Goal: Transaction & Acquisition: Purchase product/service

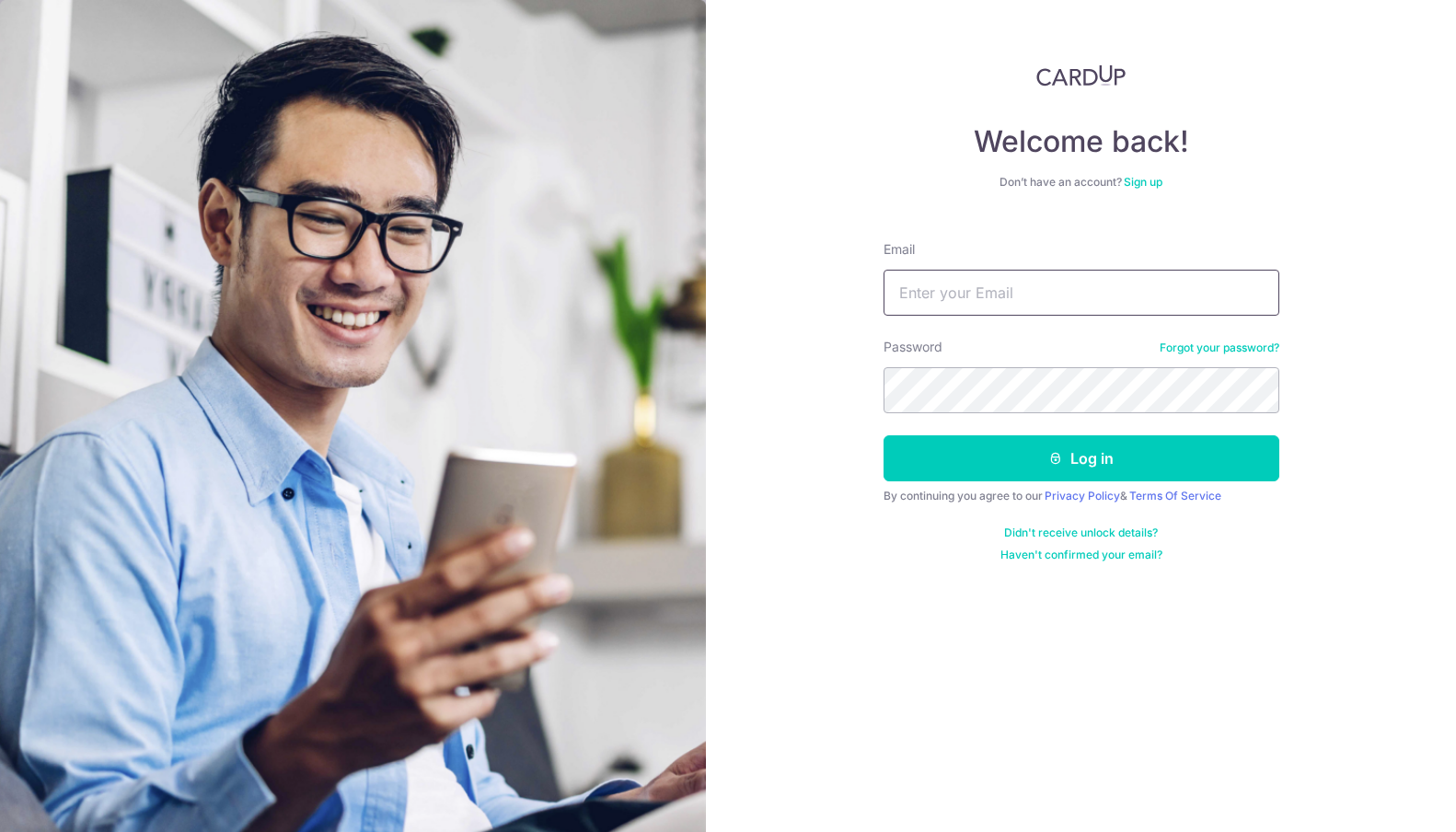
click at [1023, 307] on input "Email" at bounding box center [1081, 293] width 395 height 46
type input "[EMAIL_ADDRESS][DOMAIN_NAME]"
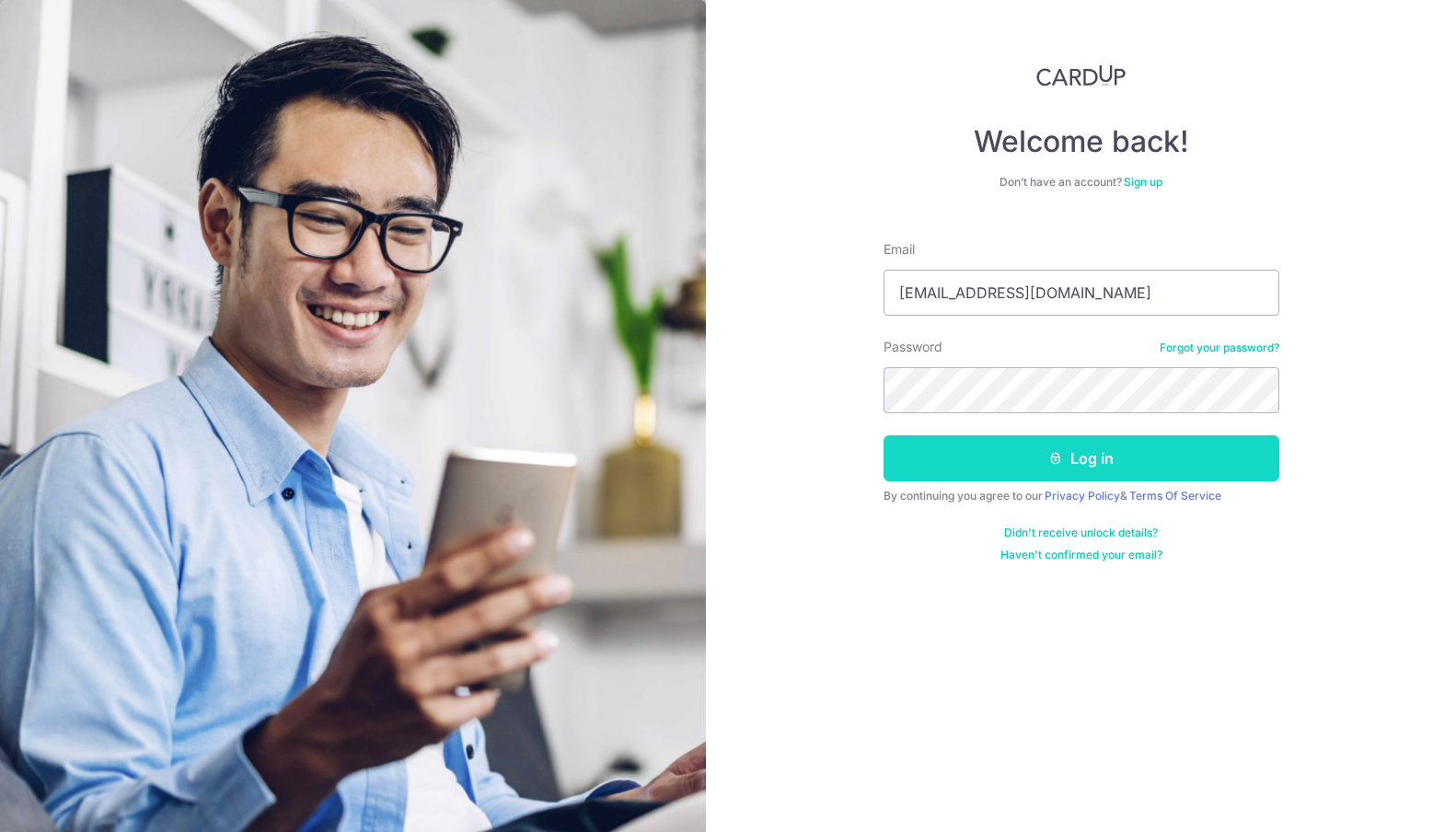
click at [1054, 464] on icon "submit" at bounding box center [1055, 458] width 15 height 15
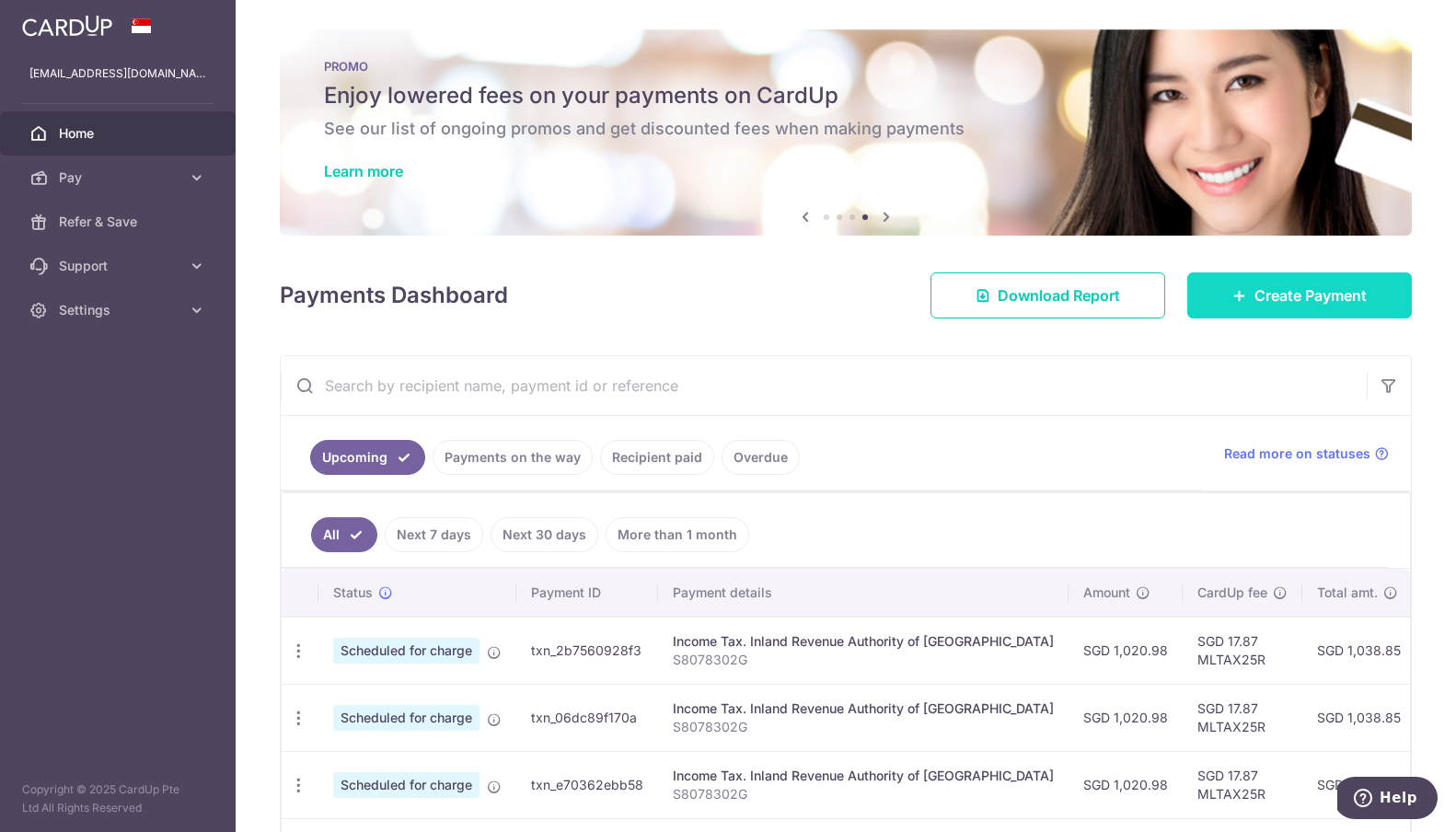
click at [1239, 307] on link "Create Payment" at bounding box center [1299, 296] width 225 height 46
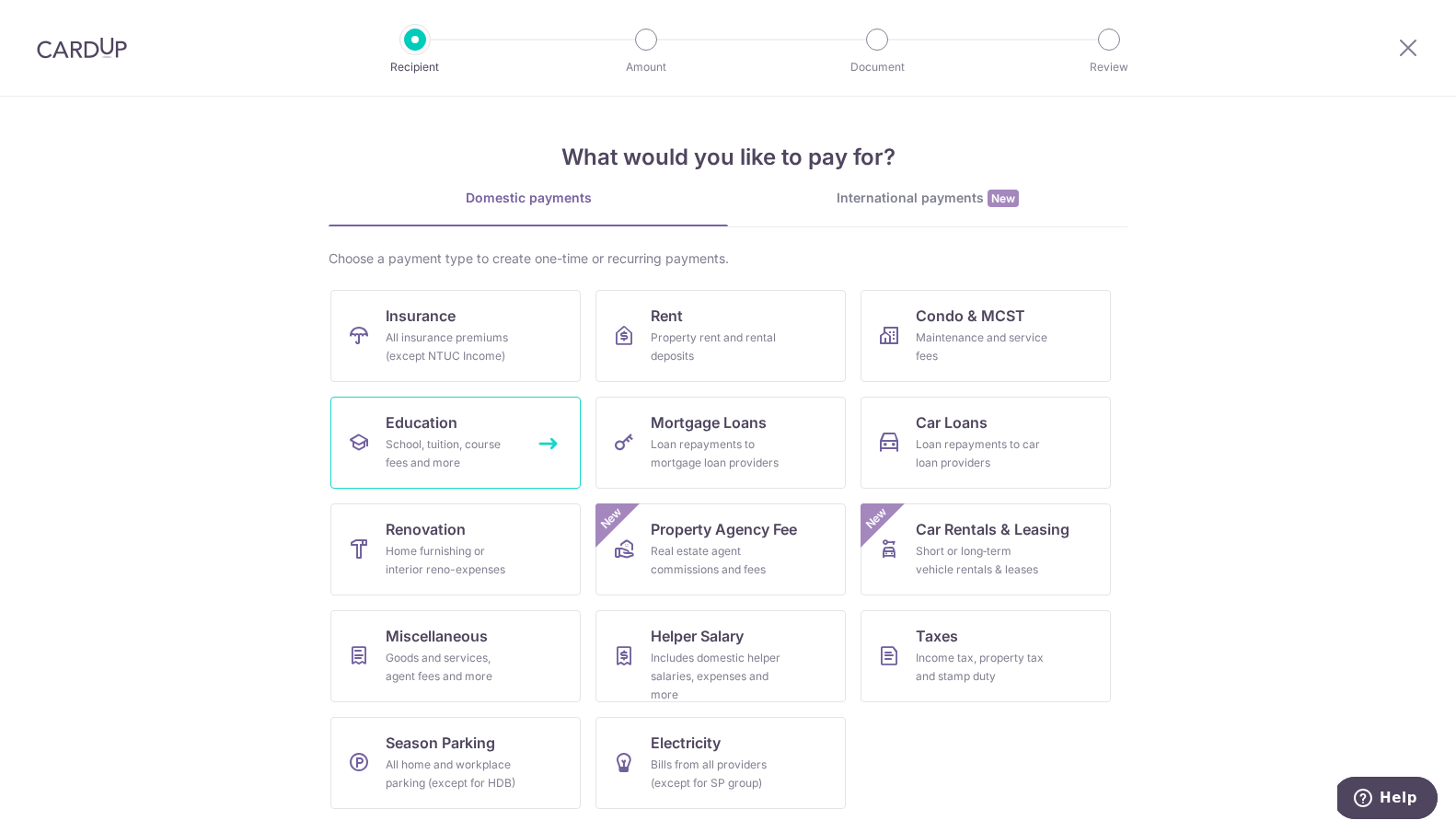
click at [483, 447] on div "School, tuition, course fees and more" at bounding box center [452, 453] width 133 height 37
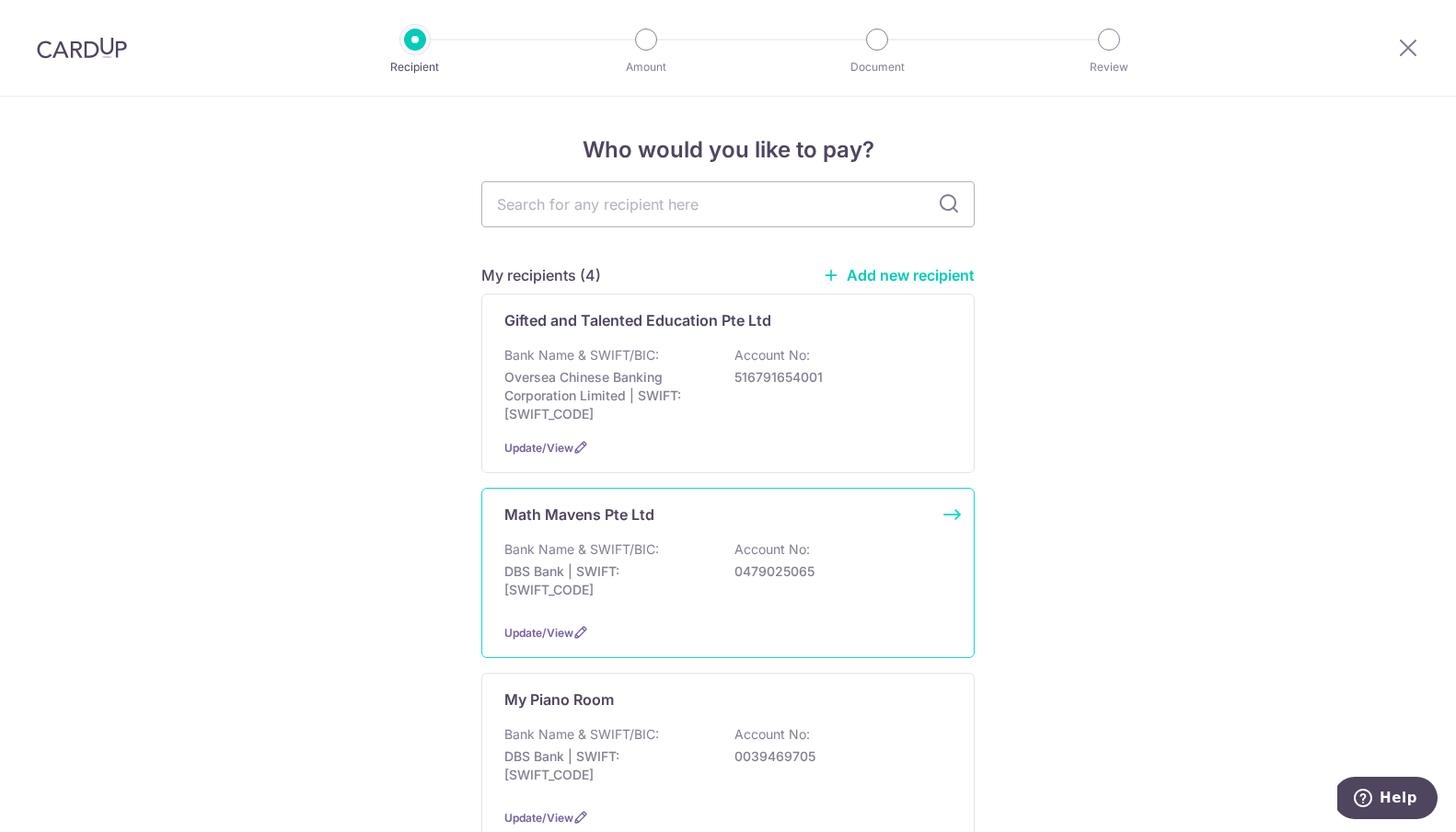
scroll to position [277, 0]
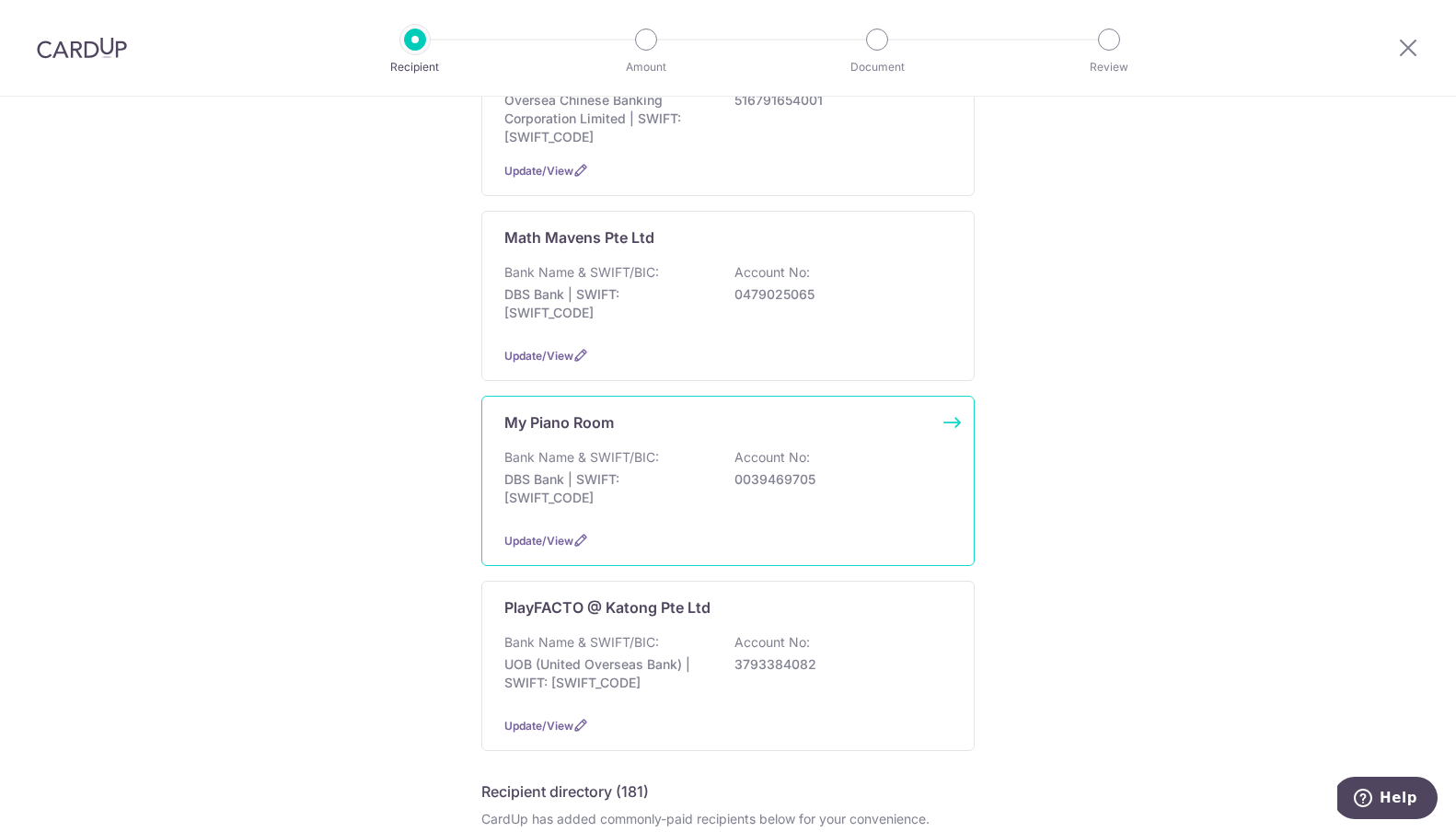
click at [655, 502] on p "DBS Bank | SWIFT: [SWIFT_CODE]" at bounding box center [607, 488] width 206 height 37
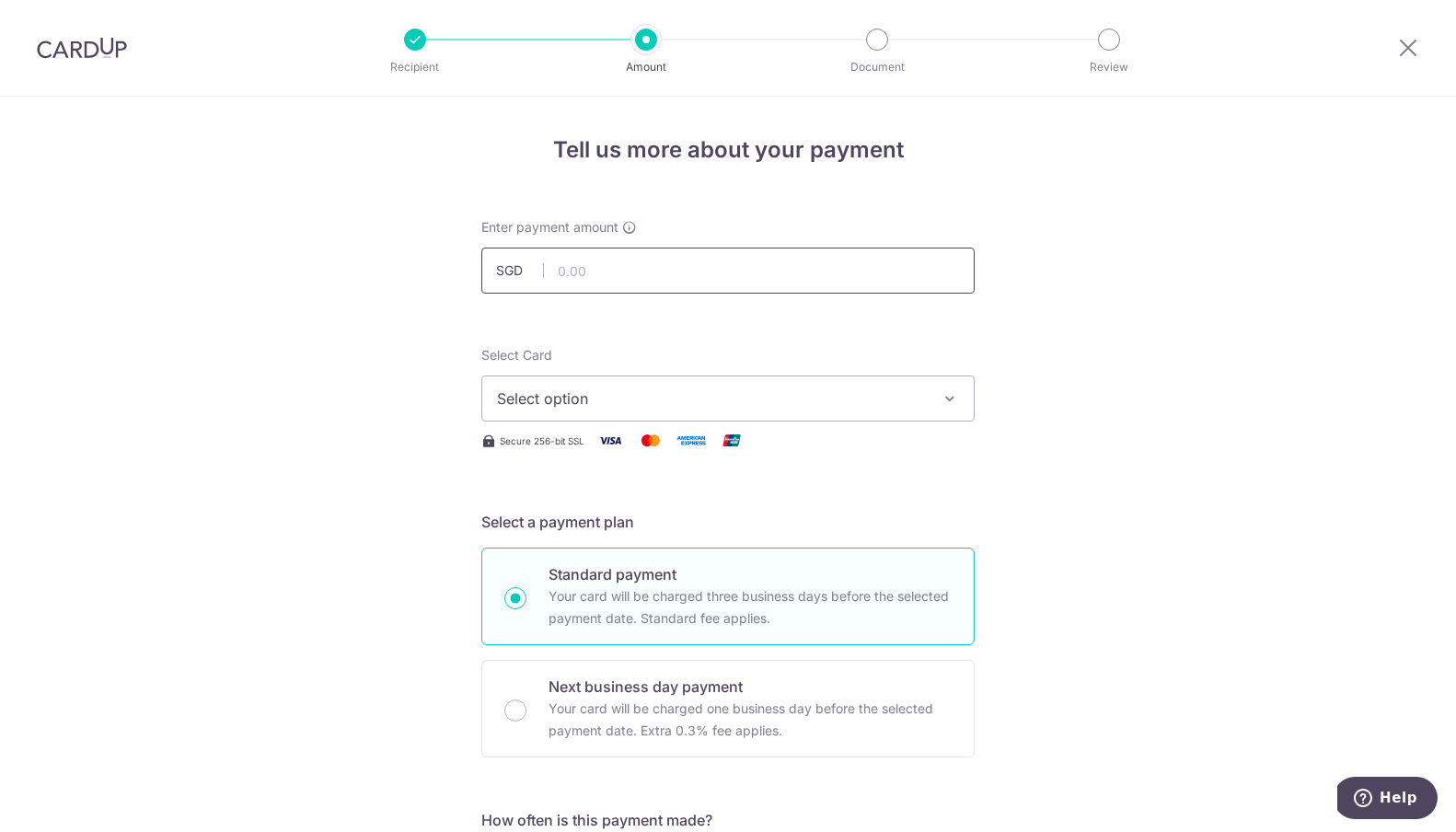
click at [610, 272] on input "text" at bounding box center [727, 271] width 493 height 46
type input "1,257.57"
click at [608, 384] on button "Select option" at bounding box center [727, 398] width 493 height 46
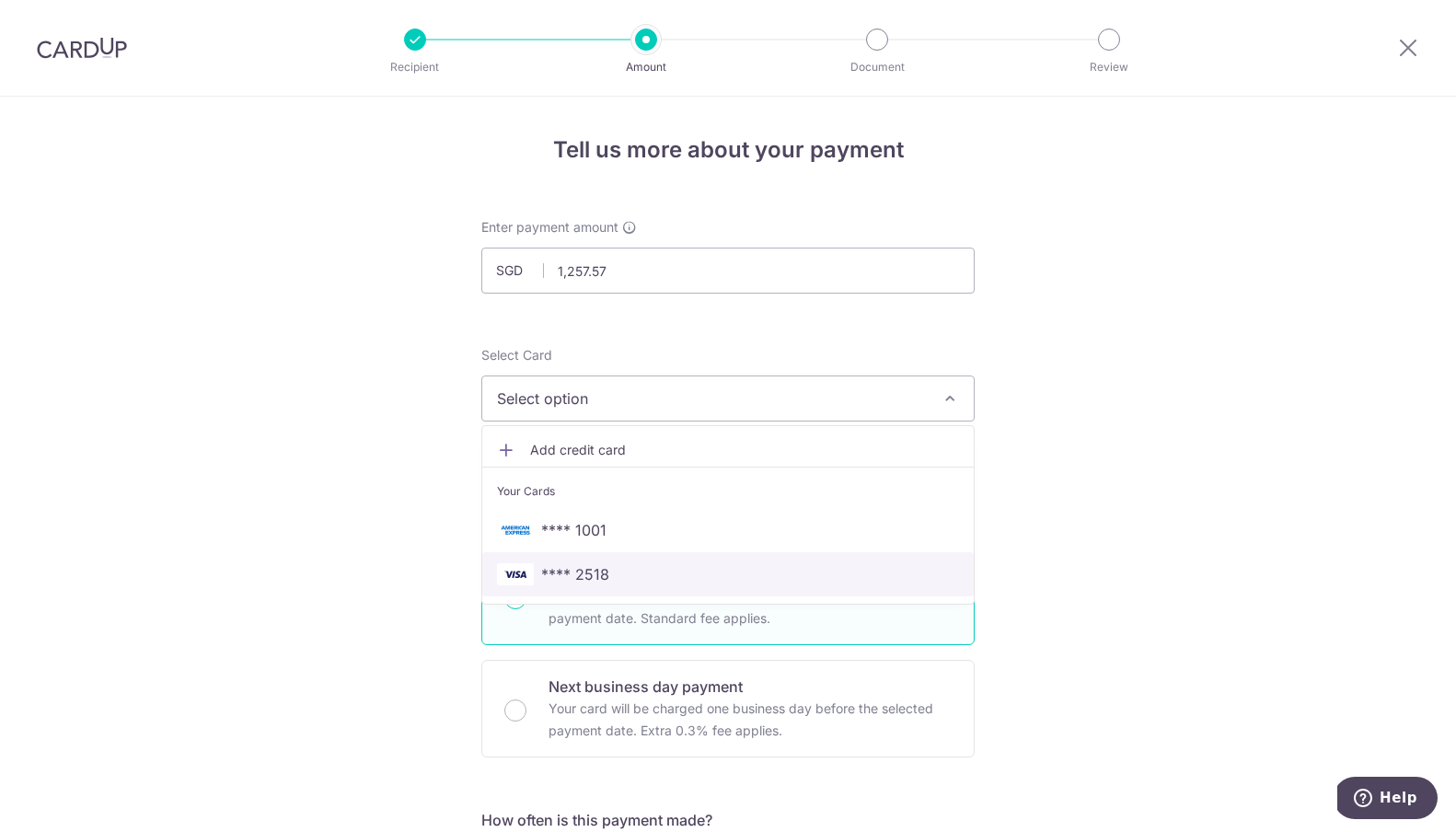
click at [587, 568] on span "**** 2518" at bounding box center [575, 574] width 68 height 22
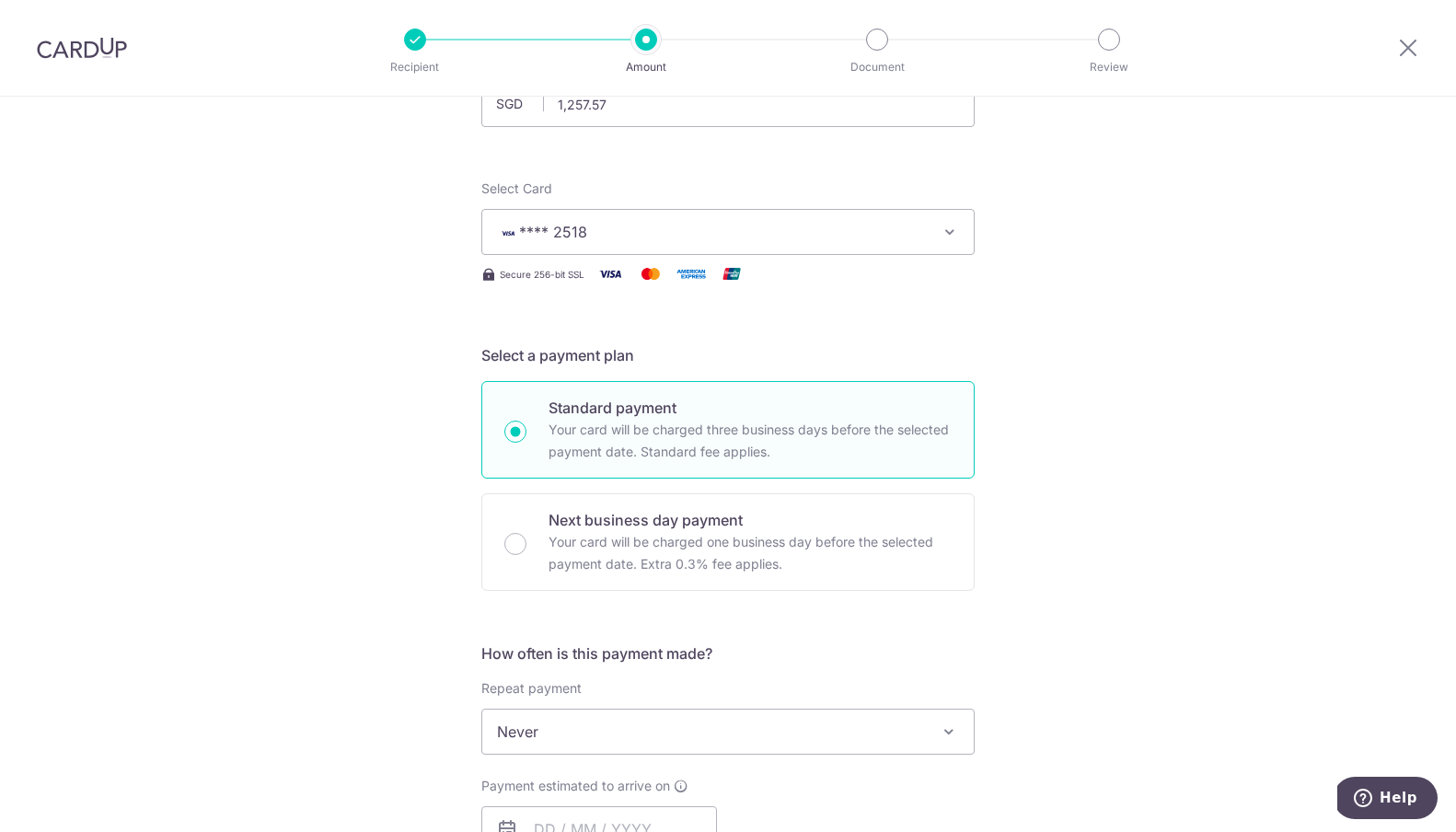
scroll to position [321, 0]
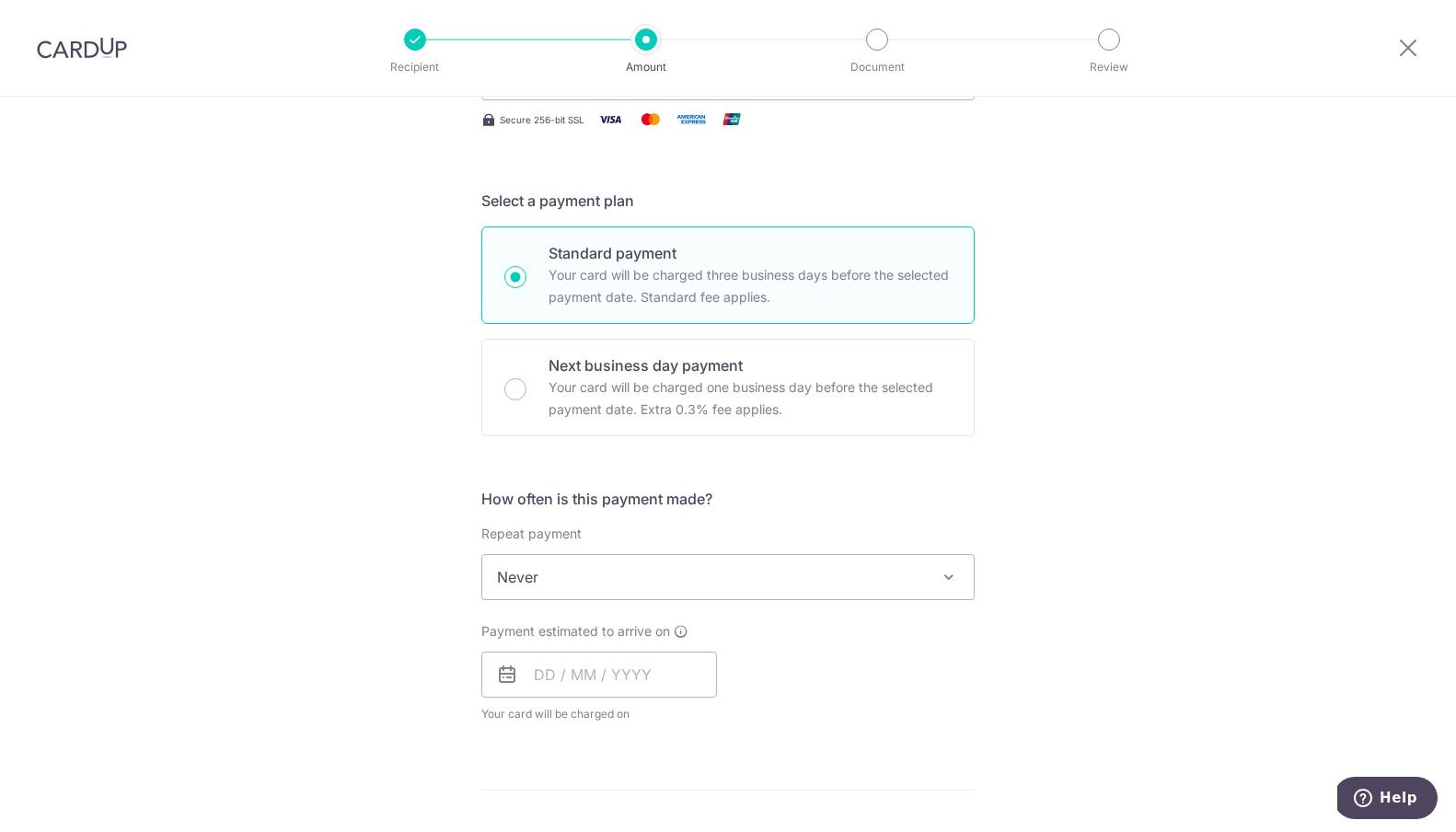
click at [675, 578] on span "Never" at bounding box center [727, 577] width 491 height 44
click at [1057, 486] on div "Tell us more about your payment Enter payment amount SGD 1,257.57 1257.57 Selec…" at bounding box center [728, 607] width 1456 height 1664
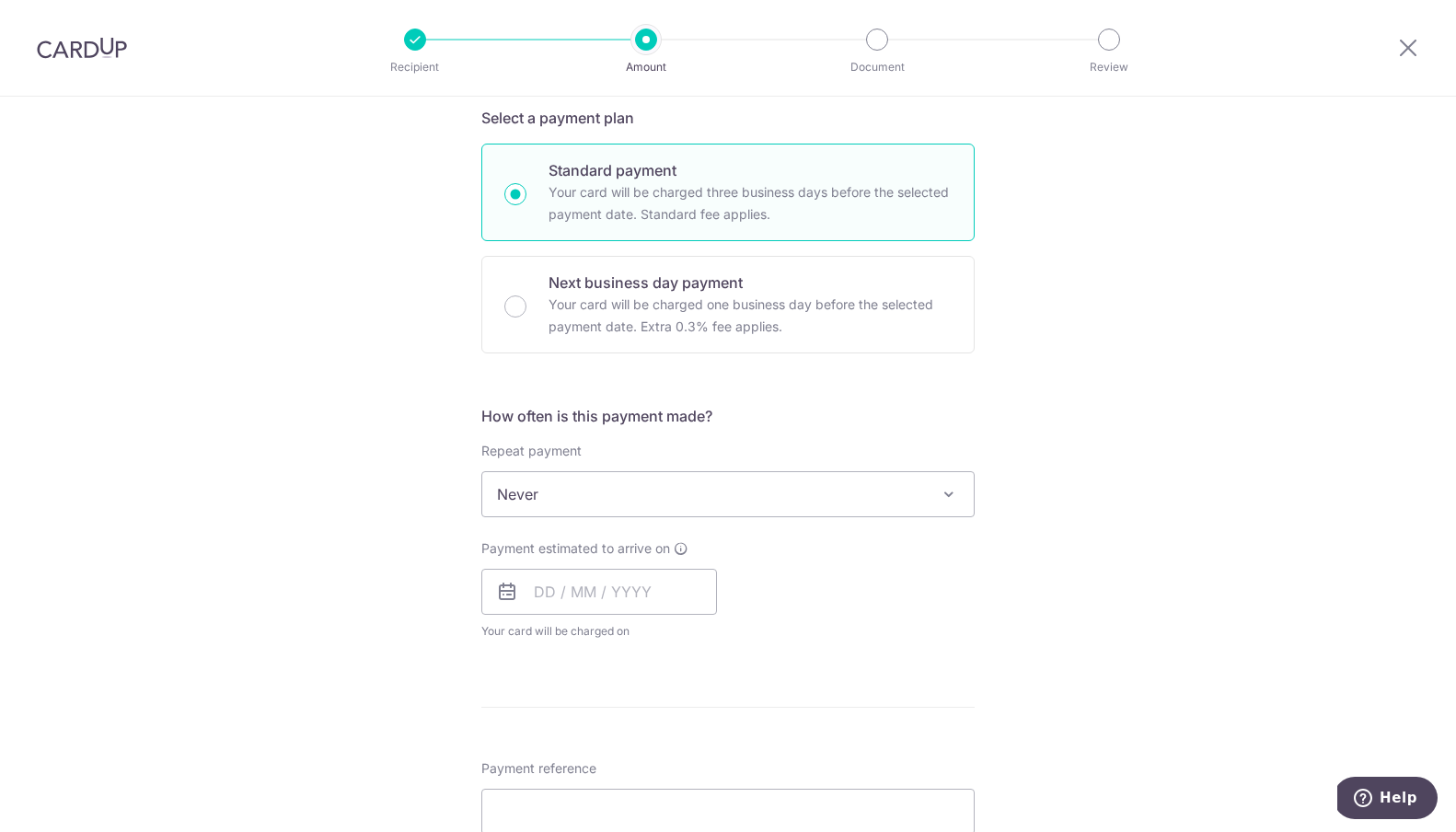
scroll to position [436, 0]
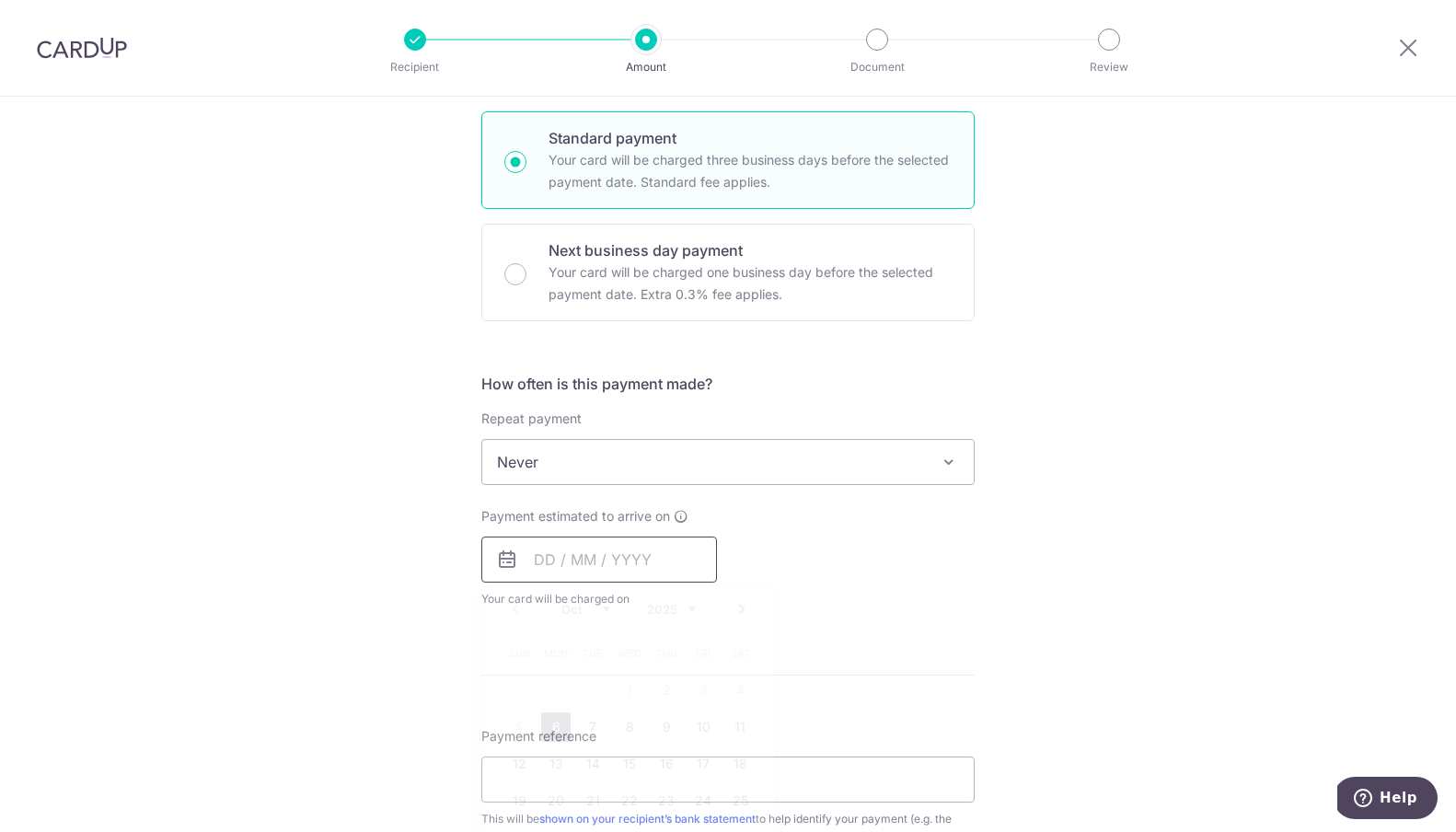
click at [550, 553] on input "text" at bounding box center [599, 559] width 236 height 46
click at [558, 721] on link "6" at bounding box center [556, 727] width 29 height 29
type input "[DATE]"
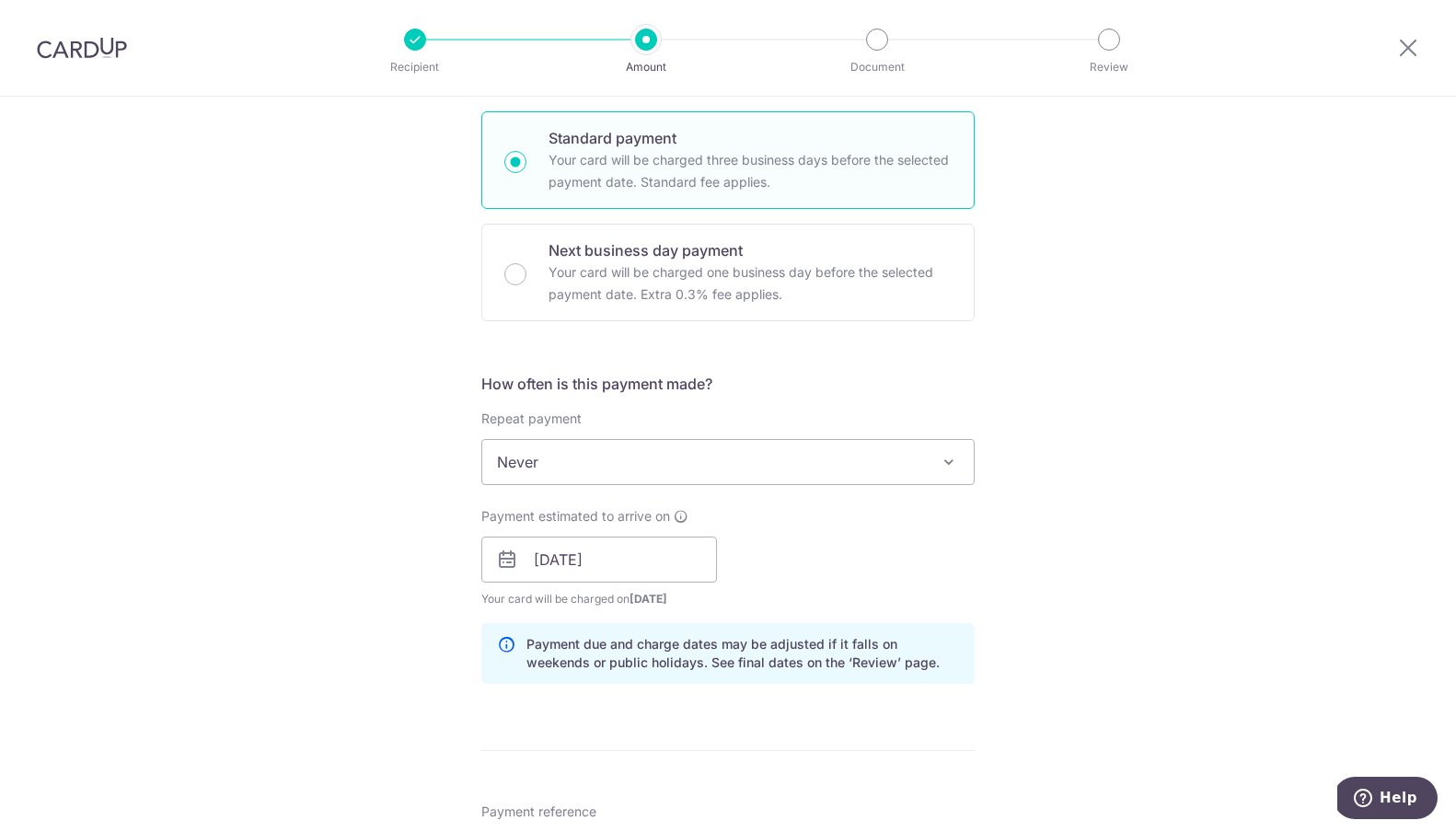
scroll to position [788, 0]
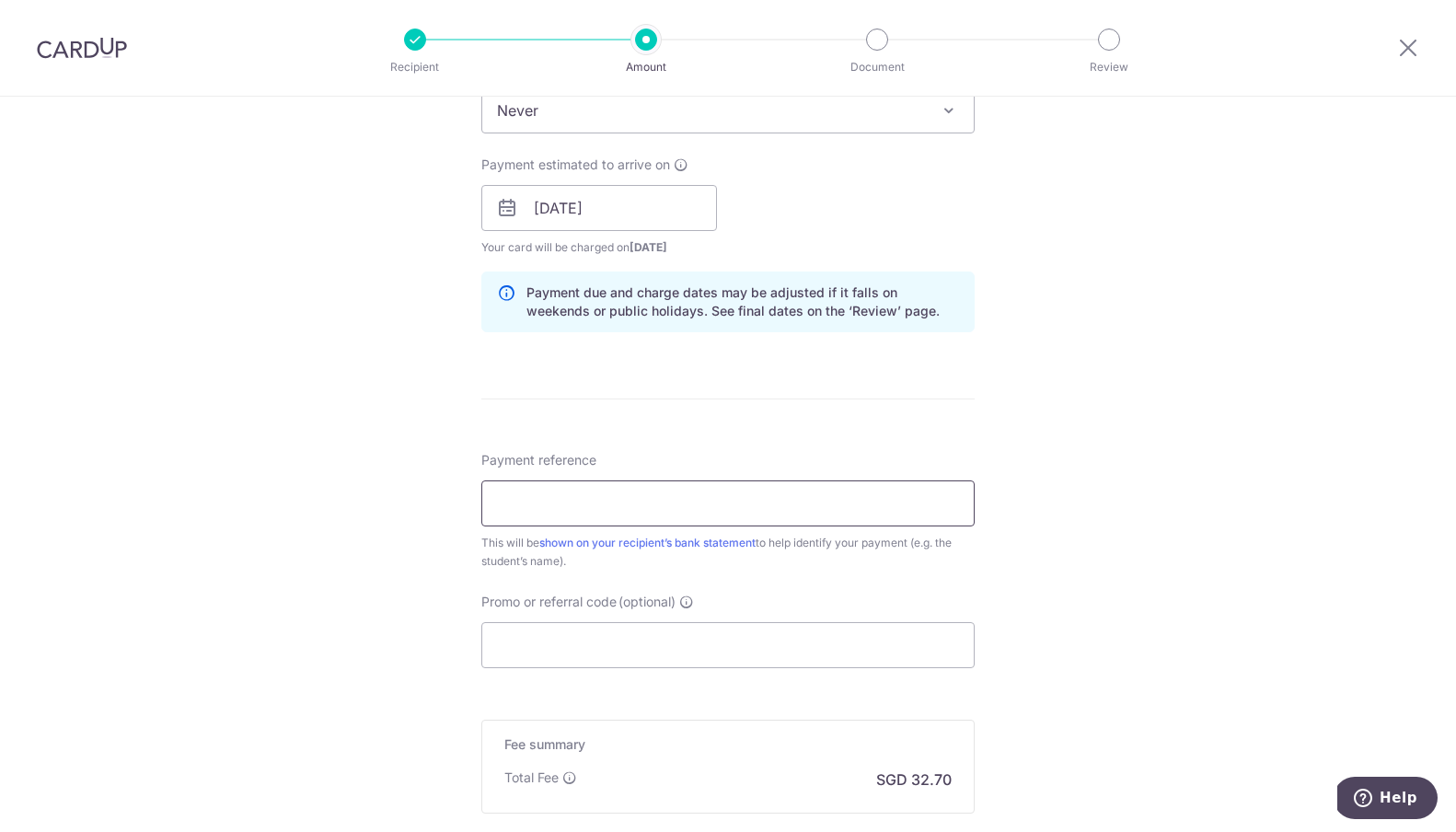
click at [720, 500] on input "Payment reference" at bounding box center [727, 503] width 493 height 46
paste input "25124"
click at [490, 507] on input "25124" at bounding box center [727, 503] width 493 height 46
click at [559, 502] on input "Damien - 25123, 25124" at bounding box center [727, 503] width 493 height 46
type input "Damien 25123 25124"
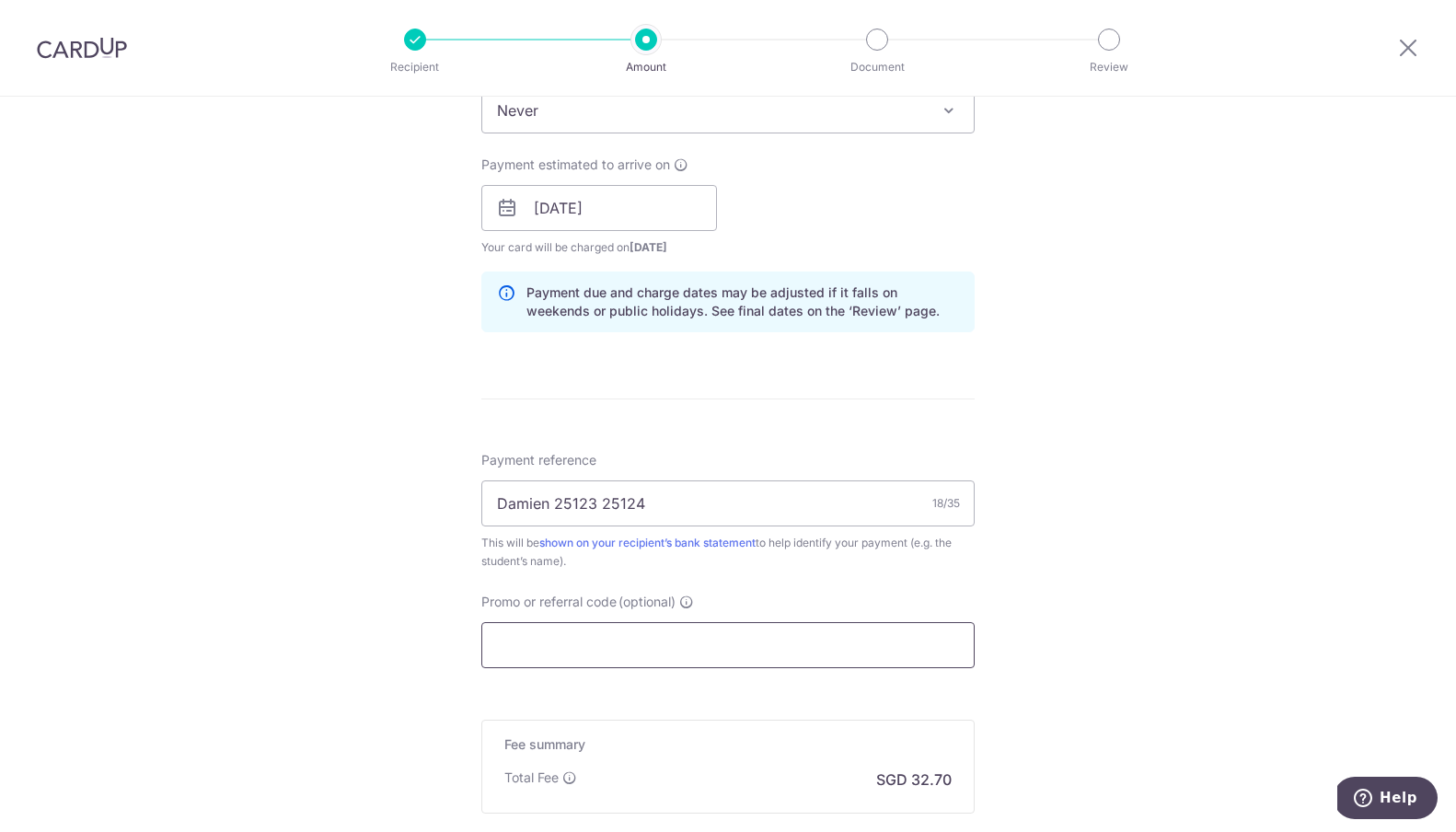
click at [629, 640] on input "Promo or referral code (optional)" at bounding box center [727, 645] width 493 height 46
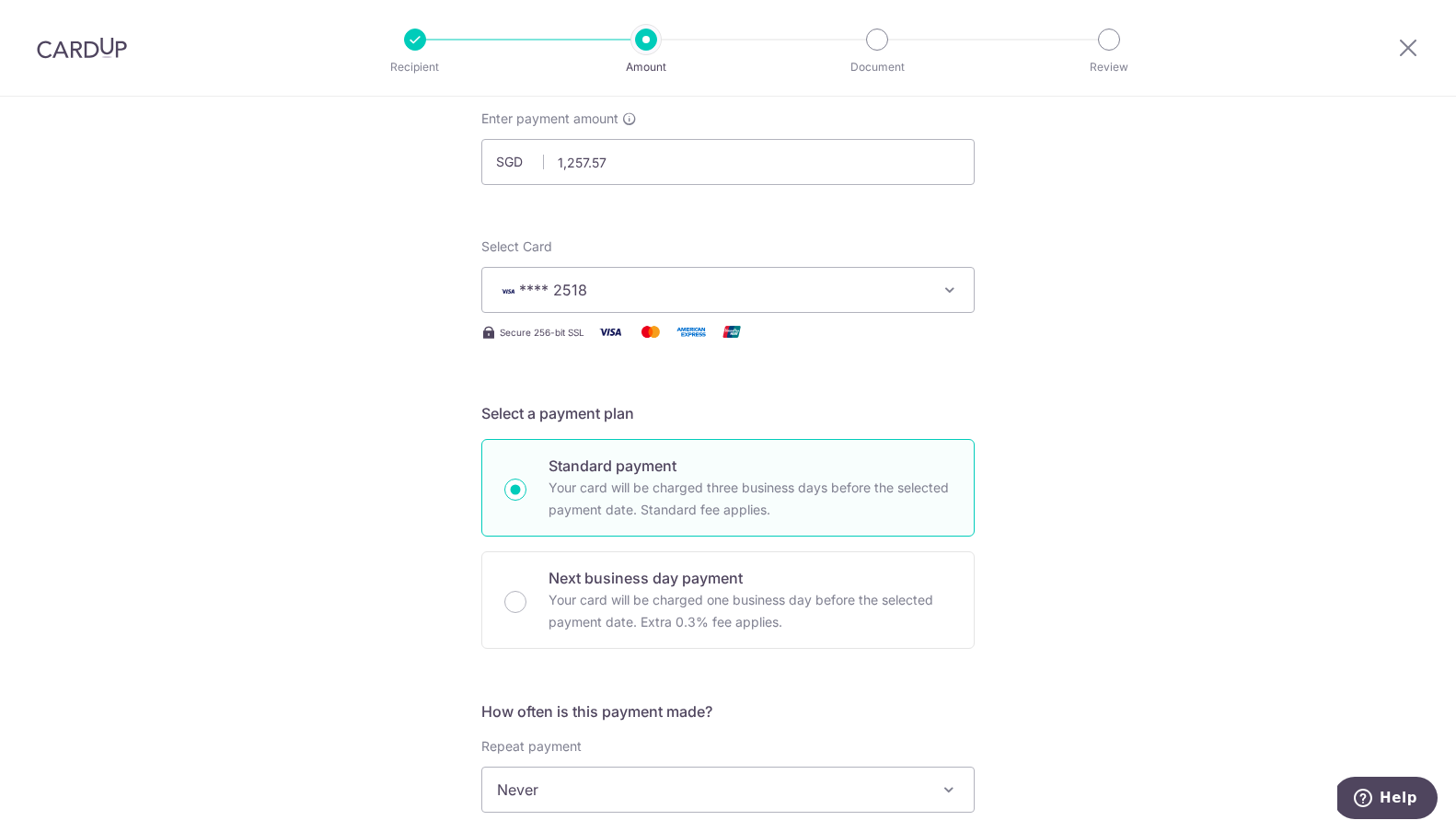
scroll to position [1004, 0]
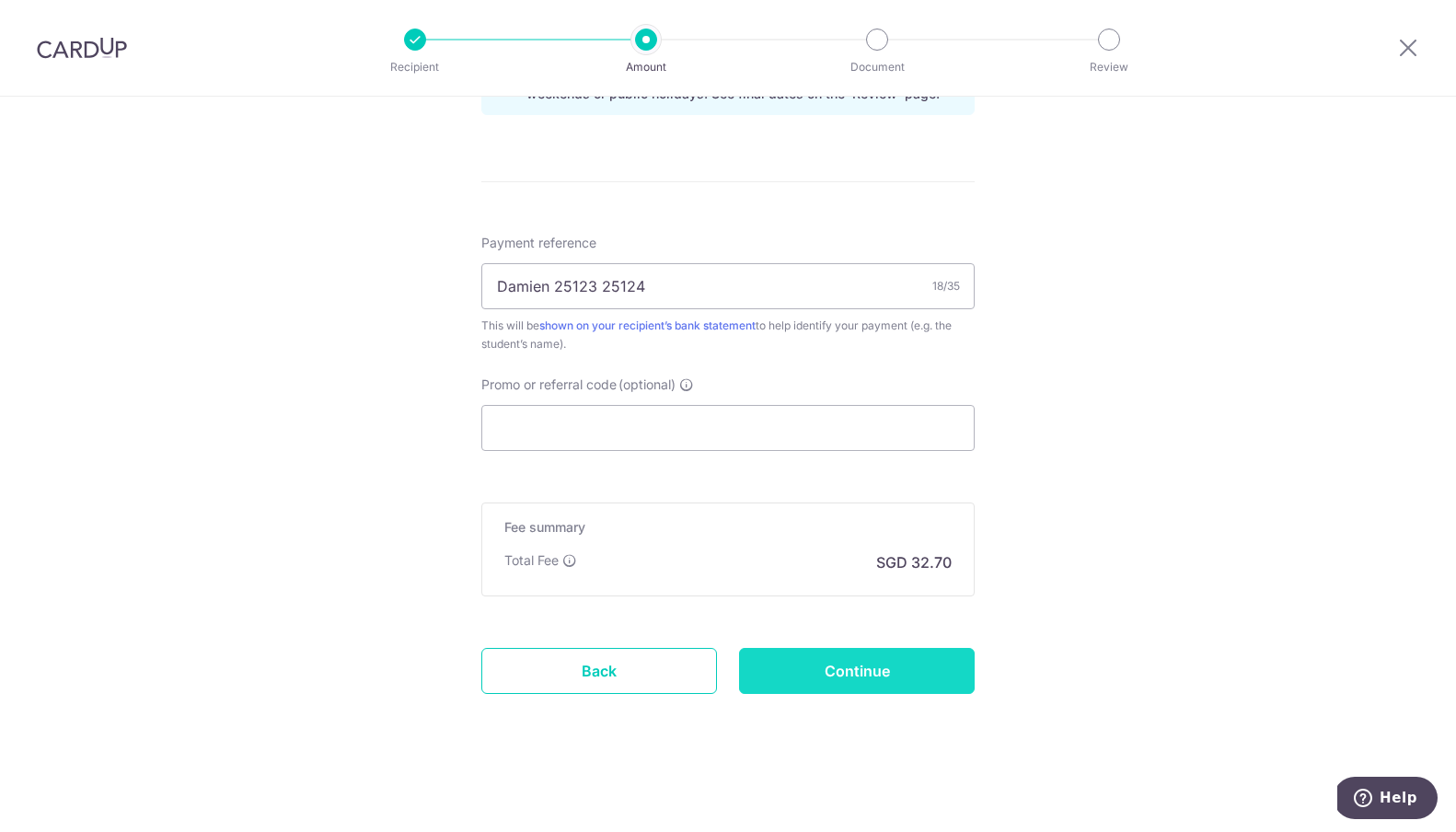
click at [902, 674] on input "Continue" at bounding box center [857, 671] width 236 height 46
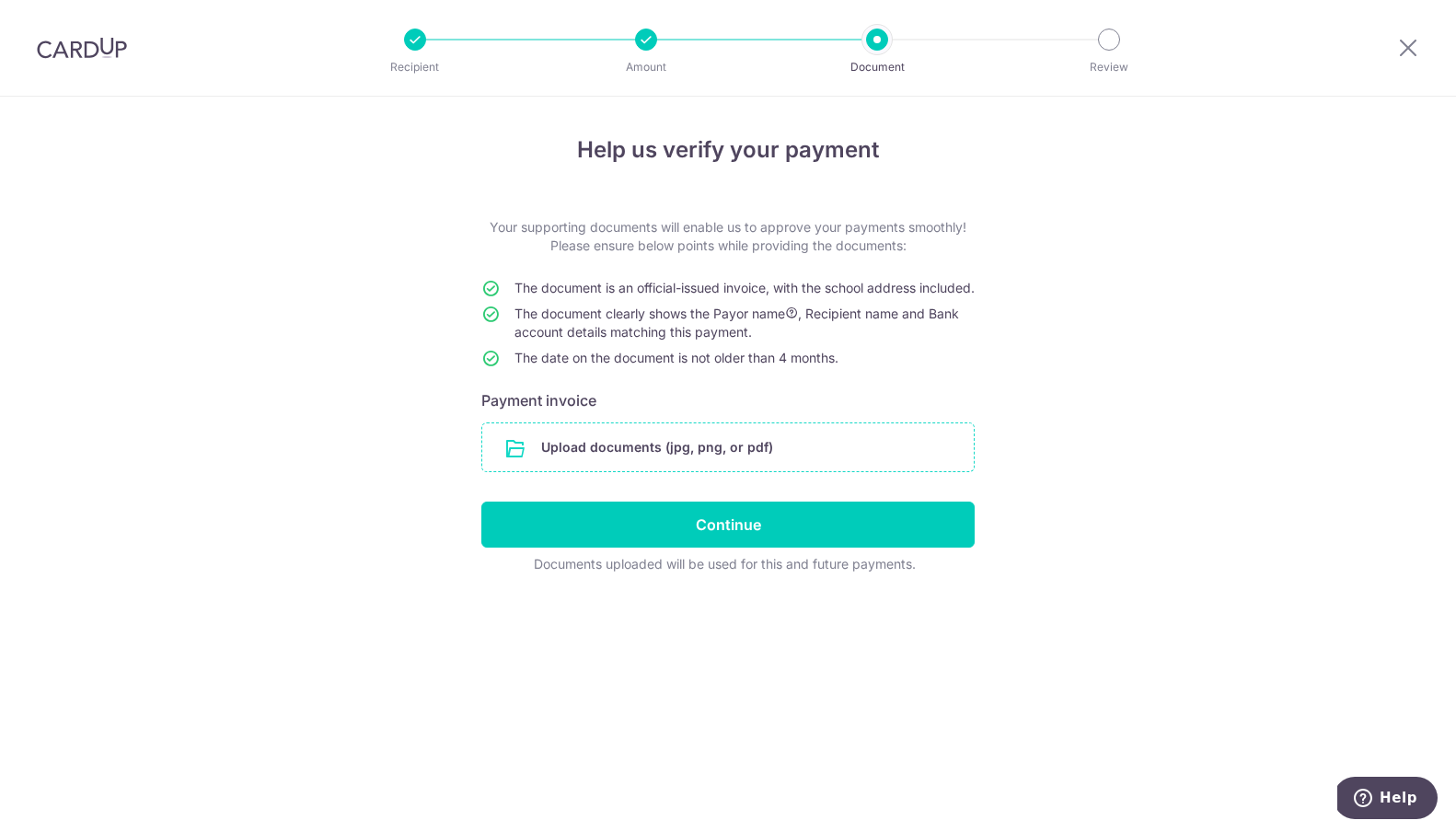
click at [757, 467] on input "file" at bounding box center [727, 447] width 491 height 48
click at [691, 467] on input "file" at bounding box center [727, 447] width 491 height 48
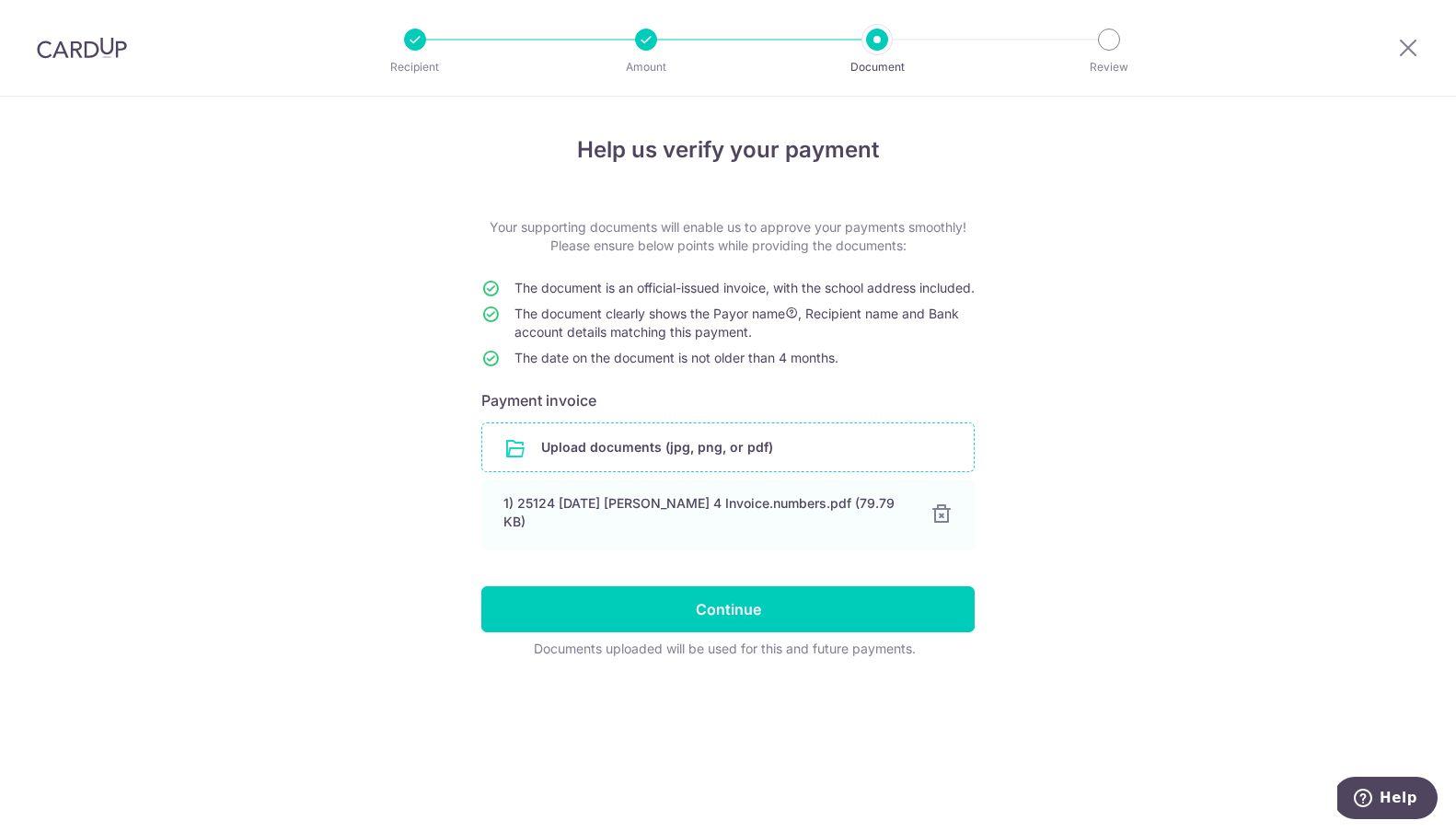
click at [609, 464] on input "file" at bounding box center [727, 447] width 491 height 48
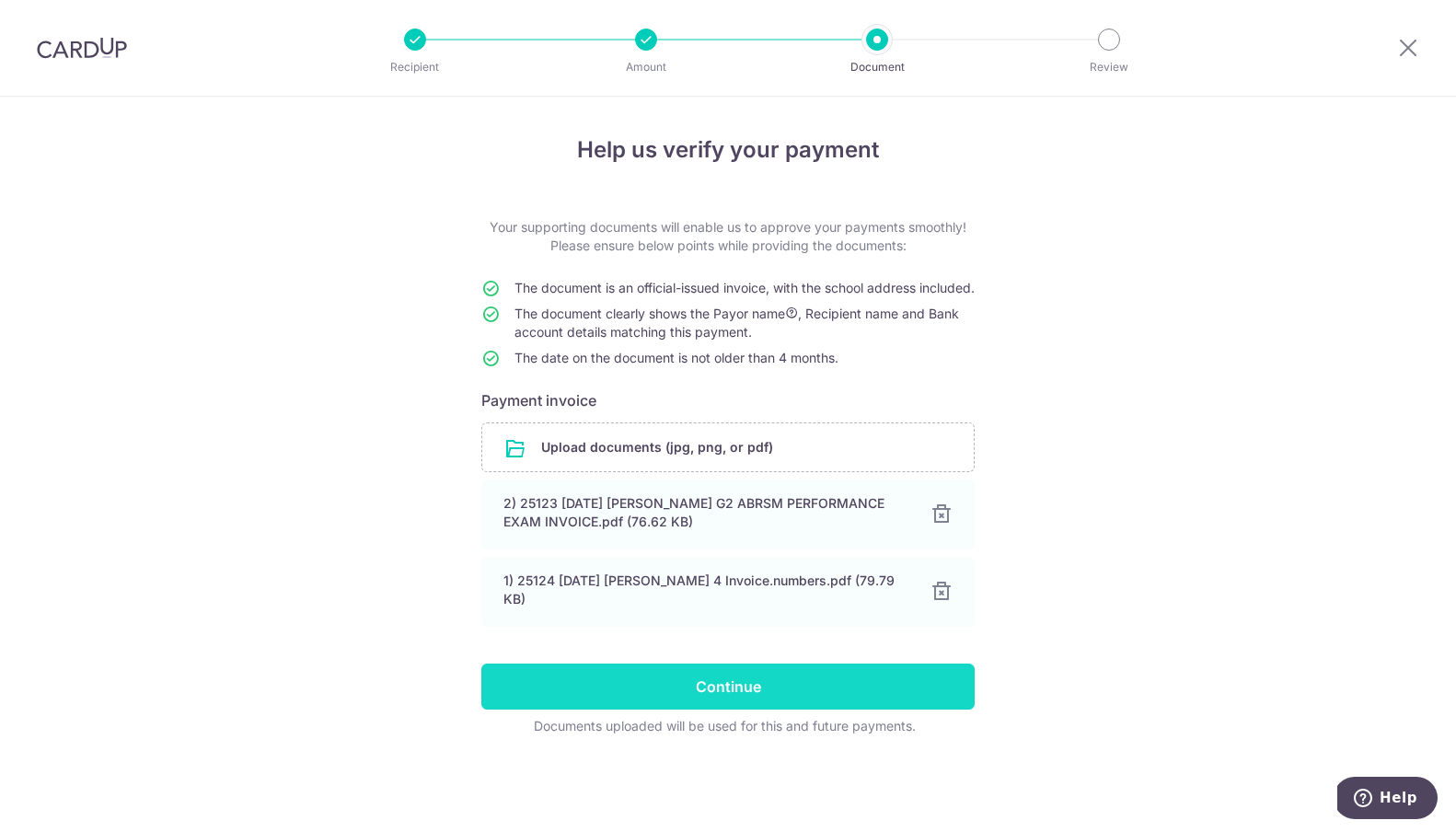
click at [796, 709] on input "Continue" at bounding box center [727, 686] width 493 height 46
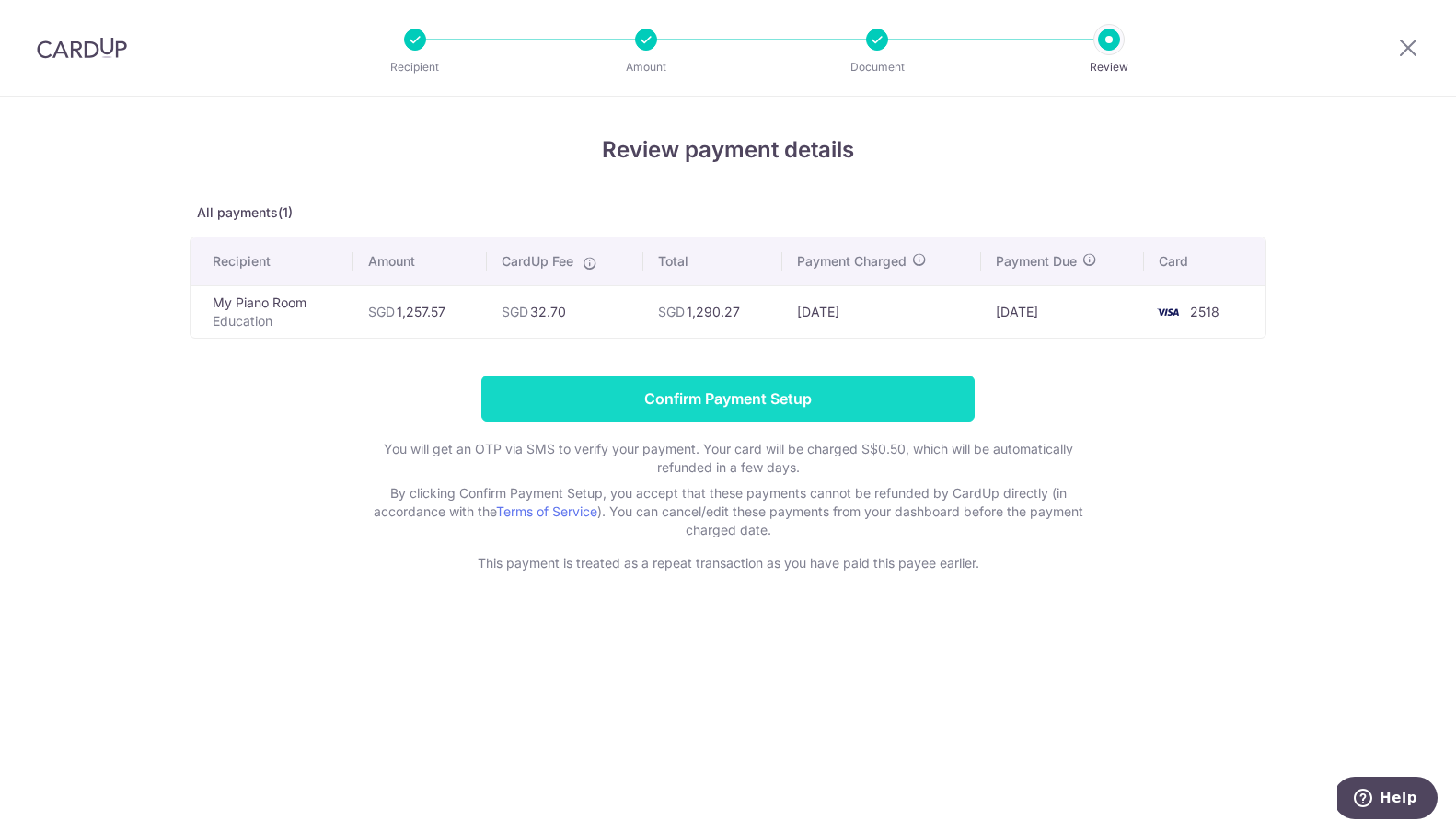
click at [804, 389] on input "Confirm Payment Setup" at bounding box center [727, 398] width 493 height 46
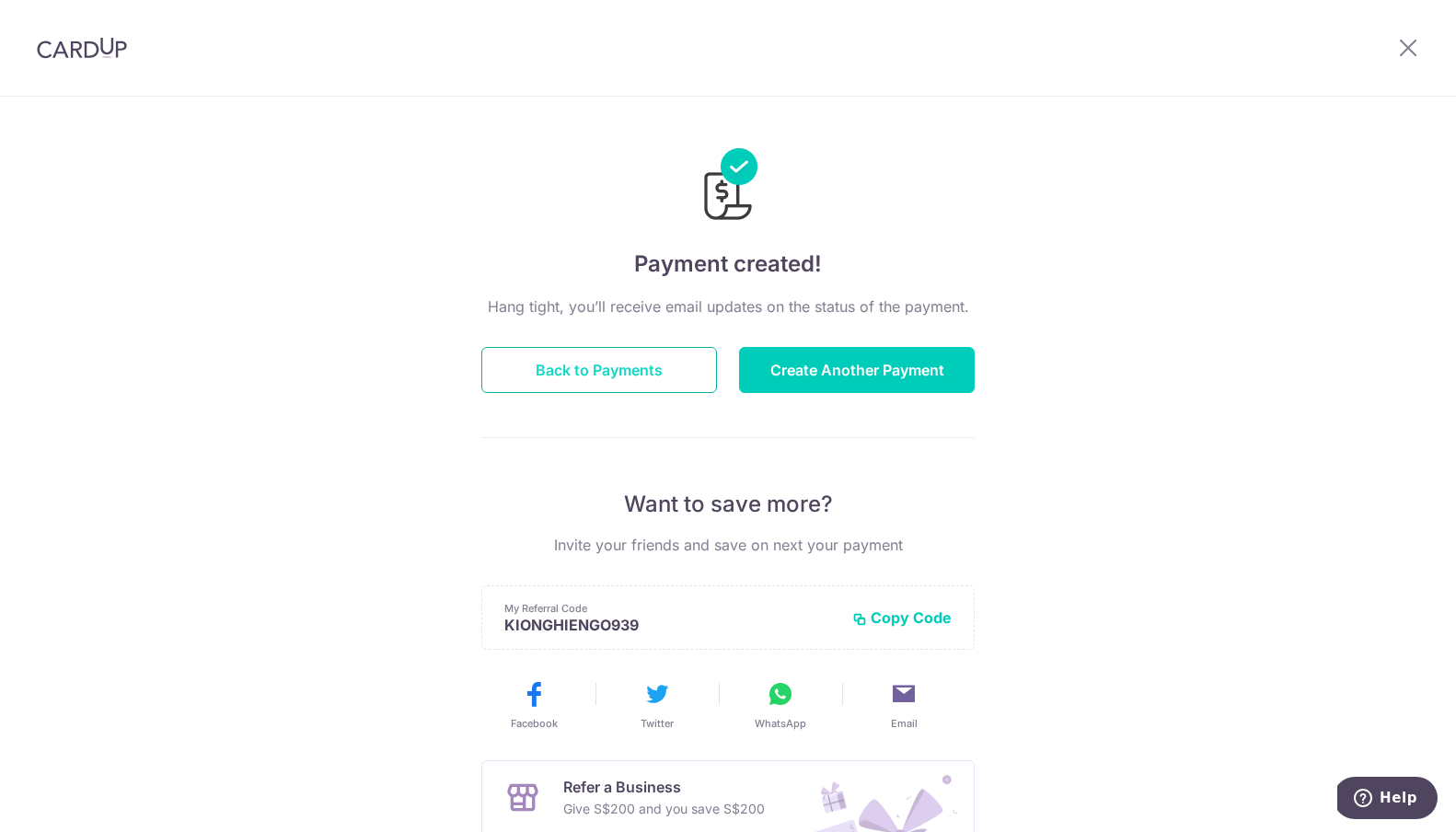
click at [686, 369] on button "Back to Payments" at bounding box center [599, 369] width 236 height 46
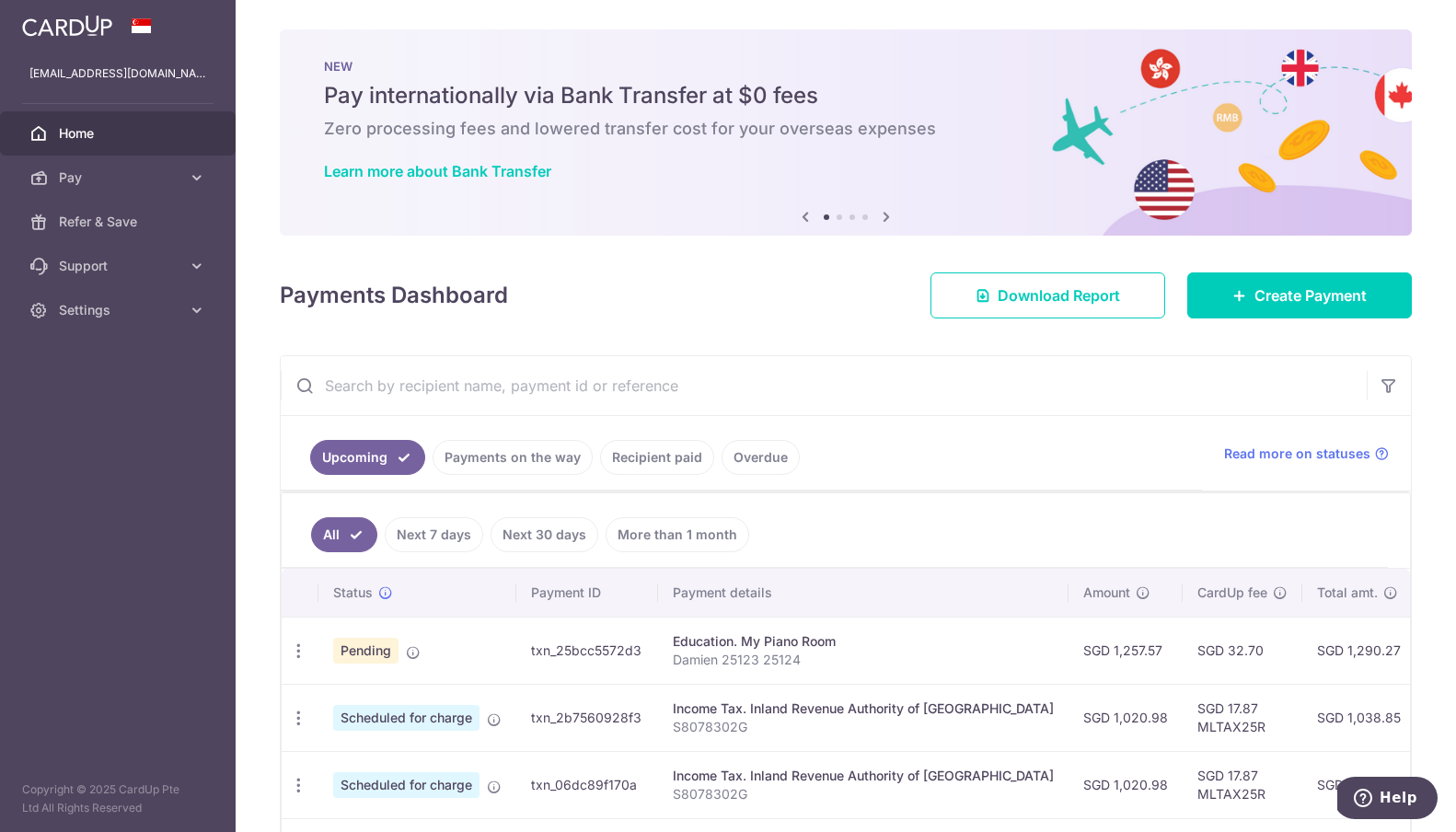
scroll to position [0, 309]
